Goal: Information Seeking & Learning: Stay updated

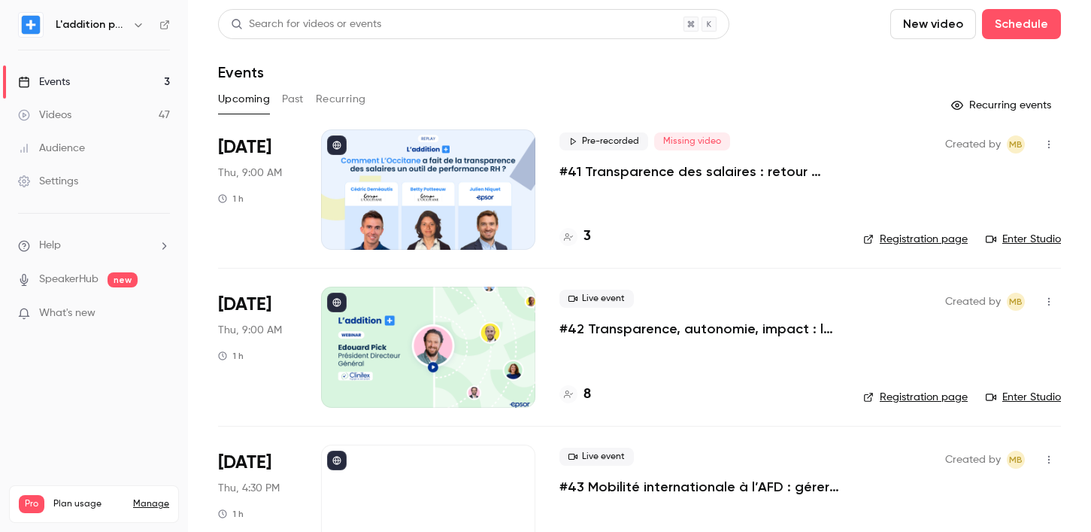
scroll to position [60, 0]
